Goal: Check status: Check status

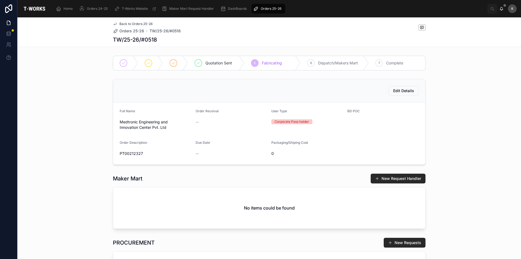
scroll to position [113, 0]
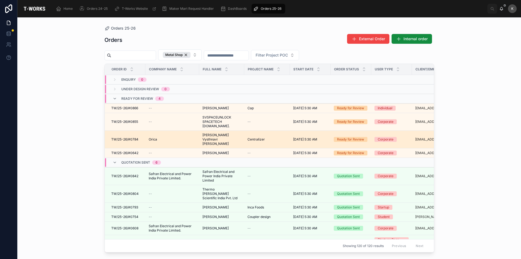
click at [128, 137] on span "TW/25-26/#0784" at bounding box center [124, 139] width 27 height 4
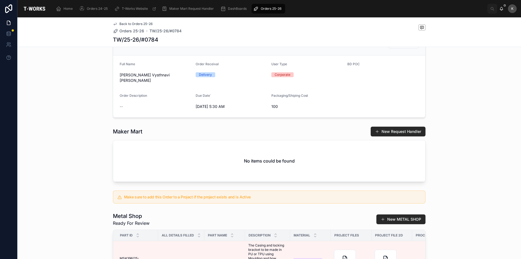
scroll to position [217, 0]
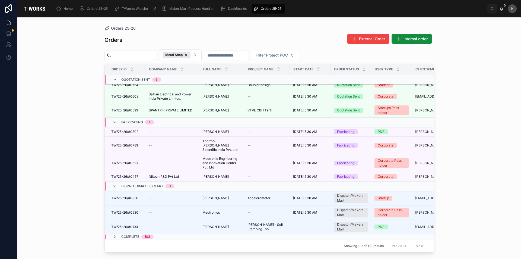
scroll to position [105, 0]
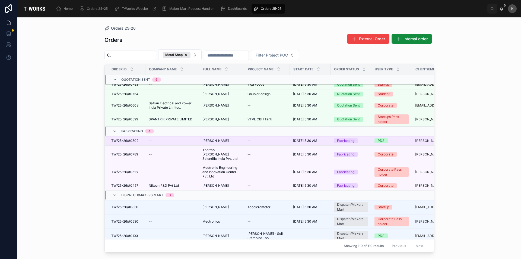
click at [210, 138] on span "[PERSON_NAME]" at bounding box center [215, 140] width 26 height 4
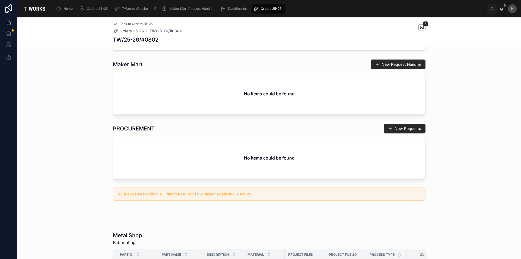
scroll to position [217, 0]
